Goal: Task Accomplishment & Management: Manage account settings

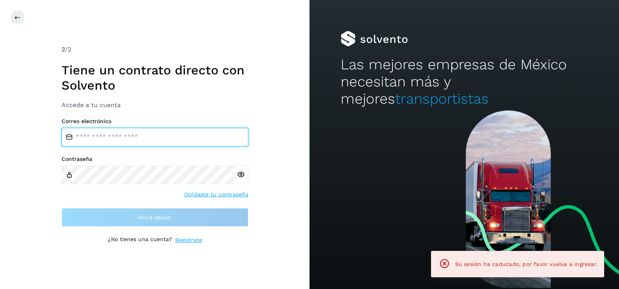
type input "**********"
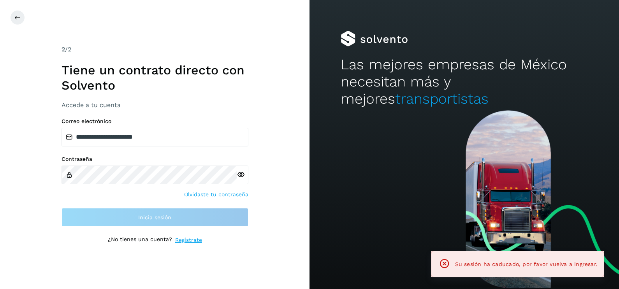
click at [279, 177] on div "**********" at bounding box center [154, 144] width 309 height 289
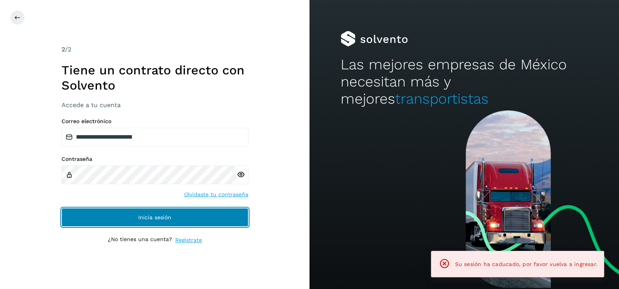
click at [227, 218] on button "Inicia sesión" at bounding box center [154, 217] width 187 height 19
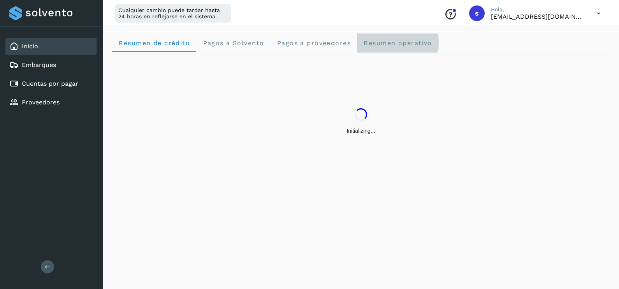
click at [403, 37] on operativo "Resumen operativo" at bounding box center [397, 42] width 81 height 19
